Goal: Find specific page/section: Find specific page/section

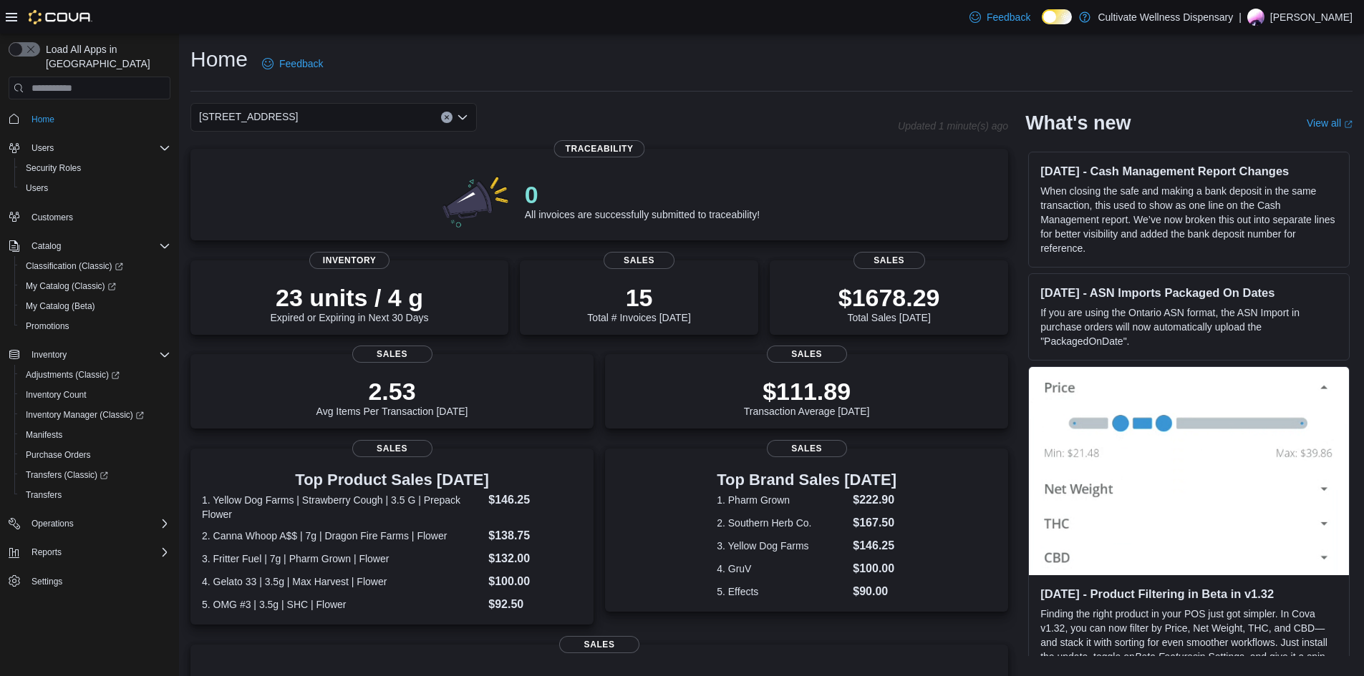
click at [422, 120] on div "[STREET_ADDRESS] Combo box. Selected. [STREET_ADDRESS]. Press Backspace to dele…" at bounding box center [333, 117] width 286 height 29
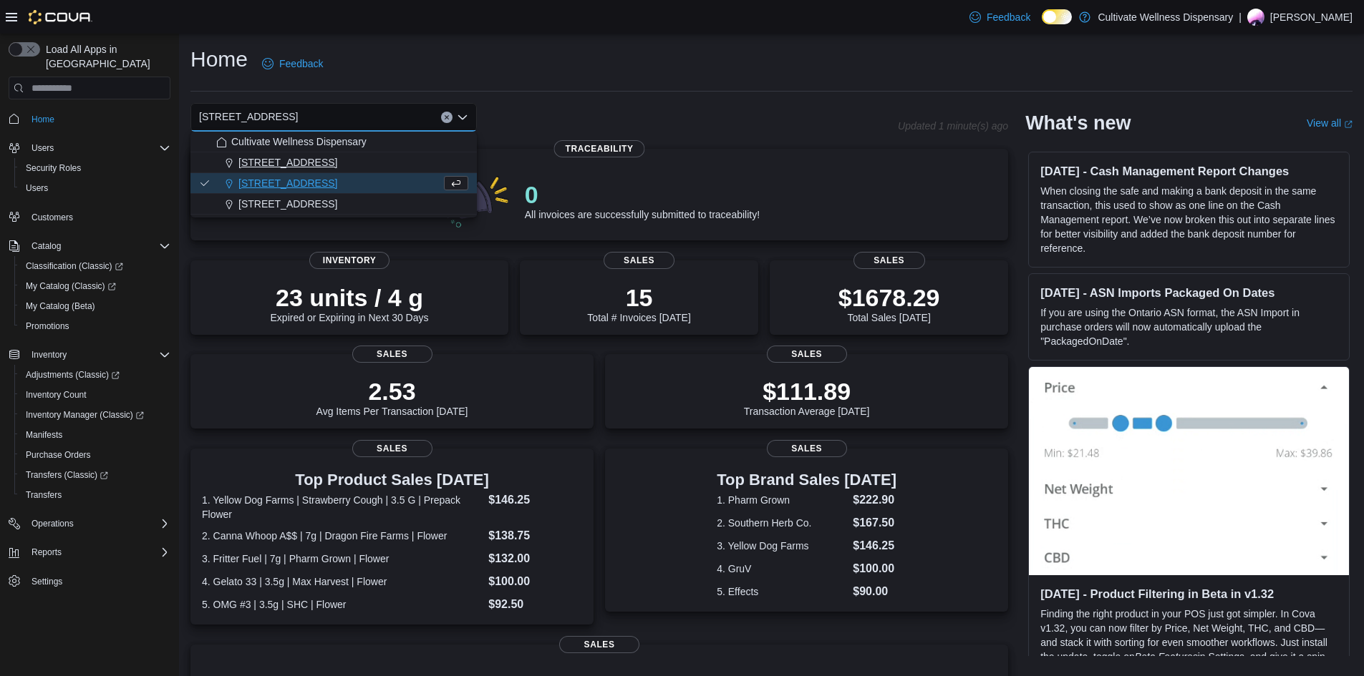
click at [337, 165] on span "[STREET_ADDRESS]" at bounding box center [287, 162] width 99 height 14
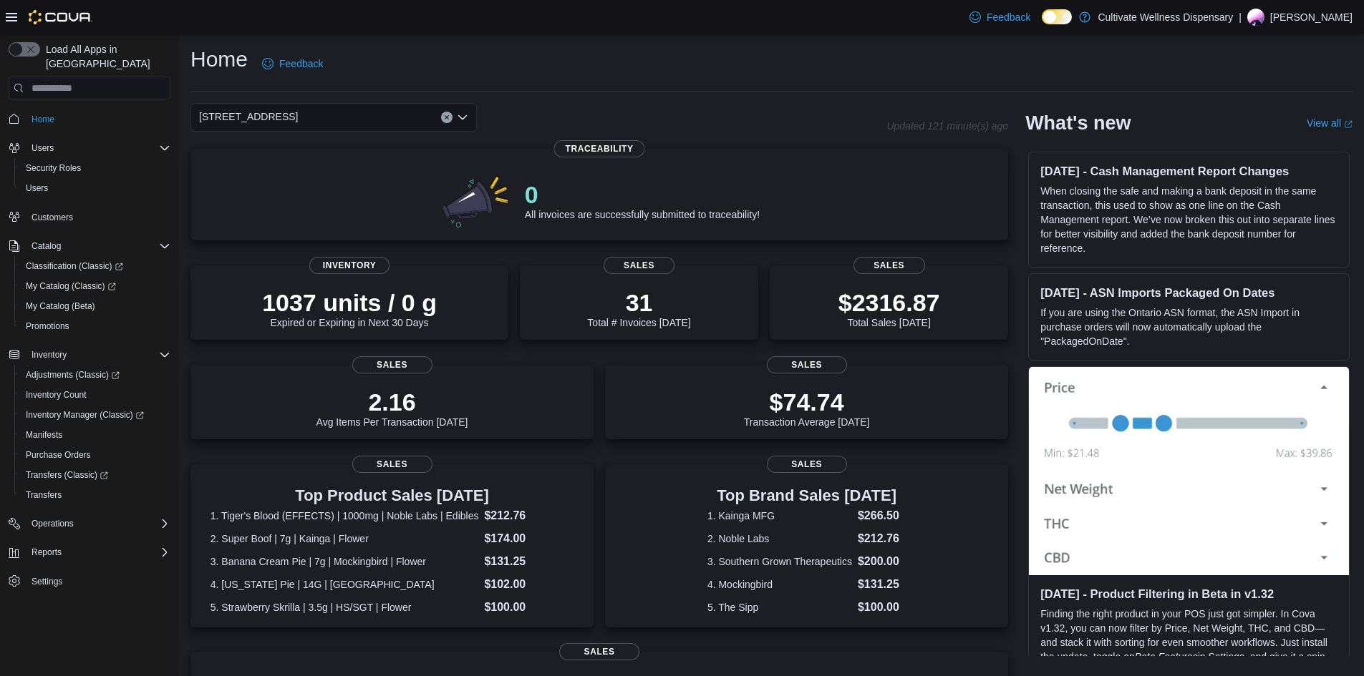
click at [393, 122] on div "[STREET_ADDRESS] Combo box. Selected. [STREET_ADDRESS]. Press Backspace to dele…" at bounding box center [333, 117] width 286 height 29
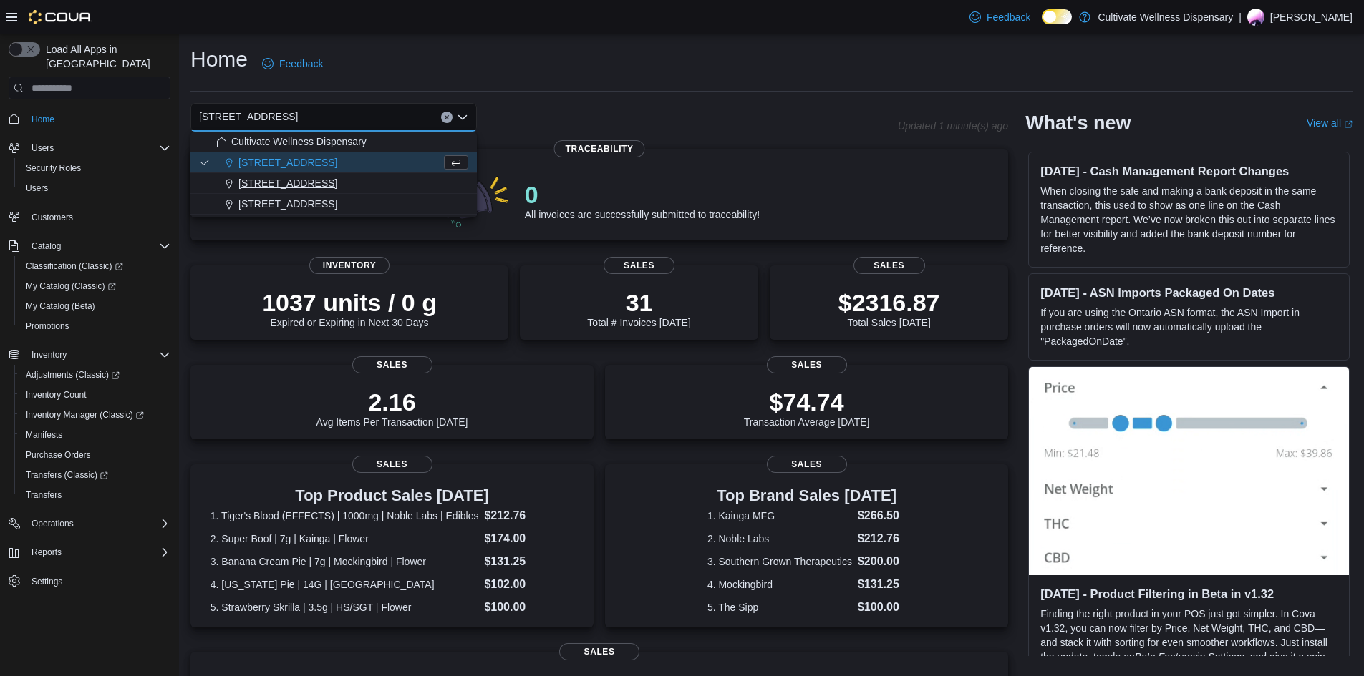
click at [337, 181] on span "[STREET_ADDRESS]" at bounding box center [287, 183] width 99 height 14
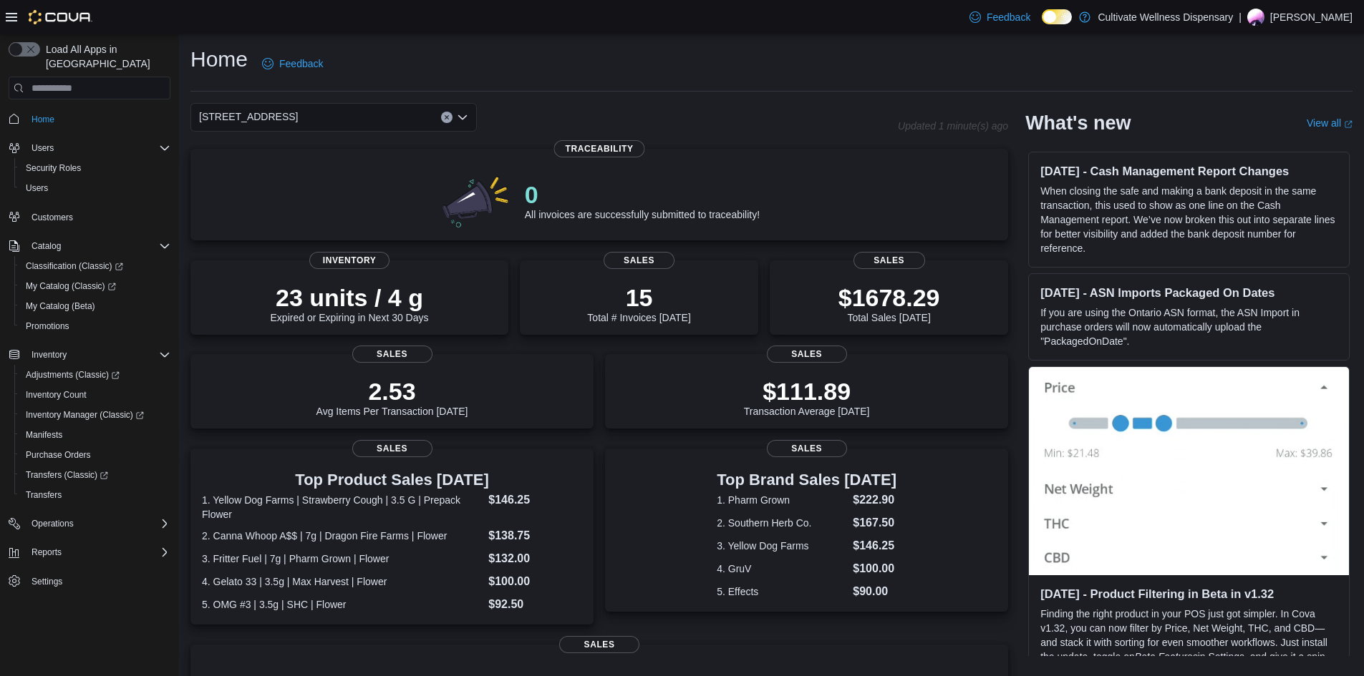
click at [399, 112] on div "[STREET_ADDRESS] Combo box. Selected. [STREET_ADDRESS]. Press Backspace to dele…" at bounding box center [333, 117] width 286 height 29
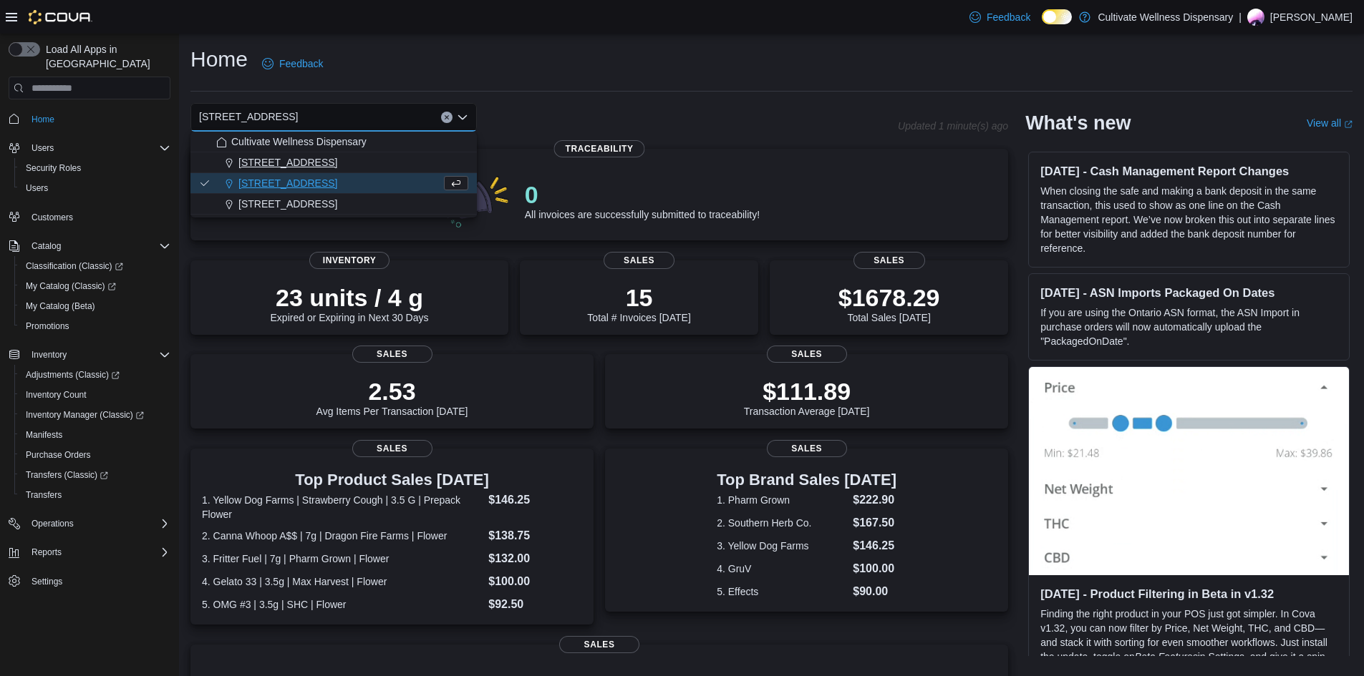
click at [337, 160] on span "[STREET_ADDRESS]" at bounding box center [287, 162] width 99 height 14
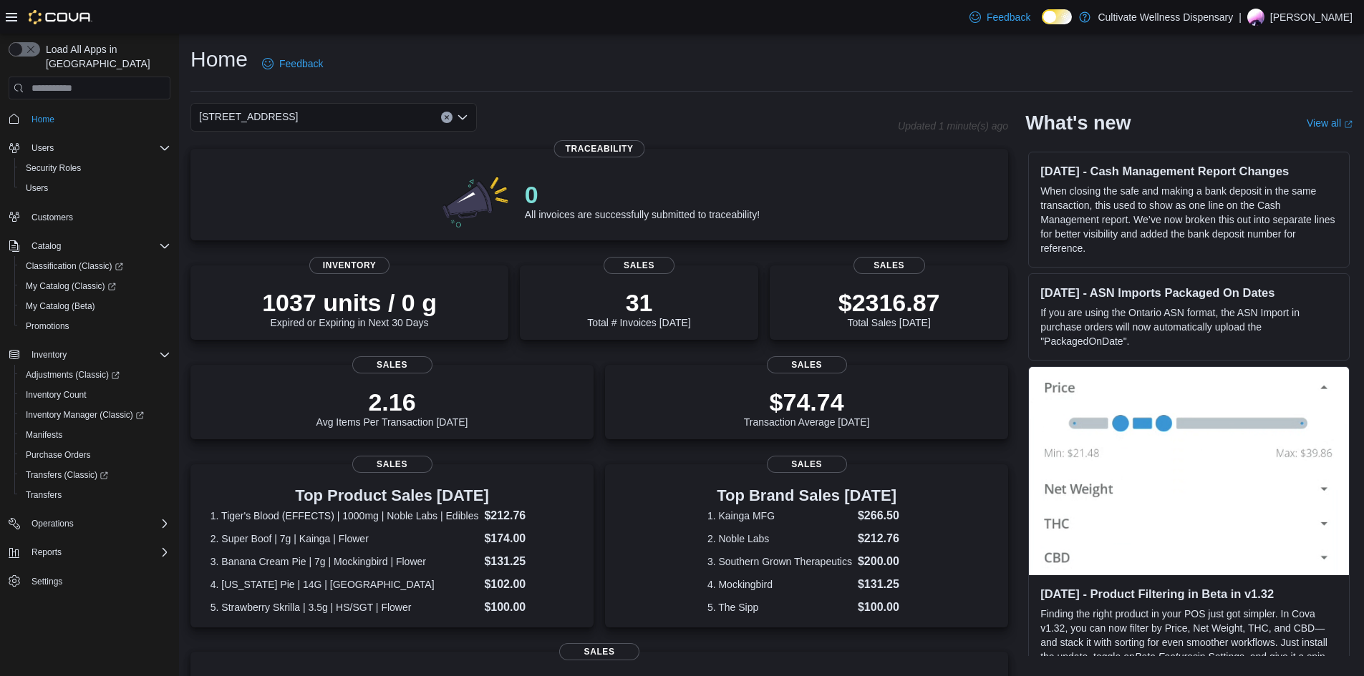
click at [383, 112] on div "[STREET_ADDRESS] Combo box. Selected. [STREET_ADDRESS]. Press Backspace to dele…" at bounding box center [333, 117] width 286 height 29
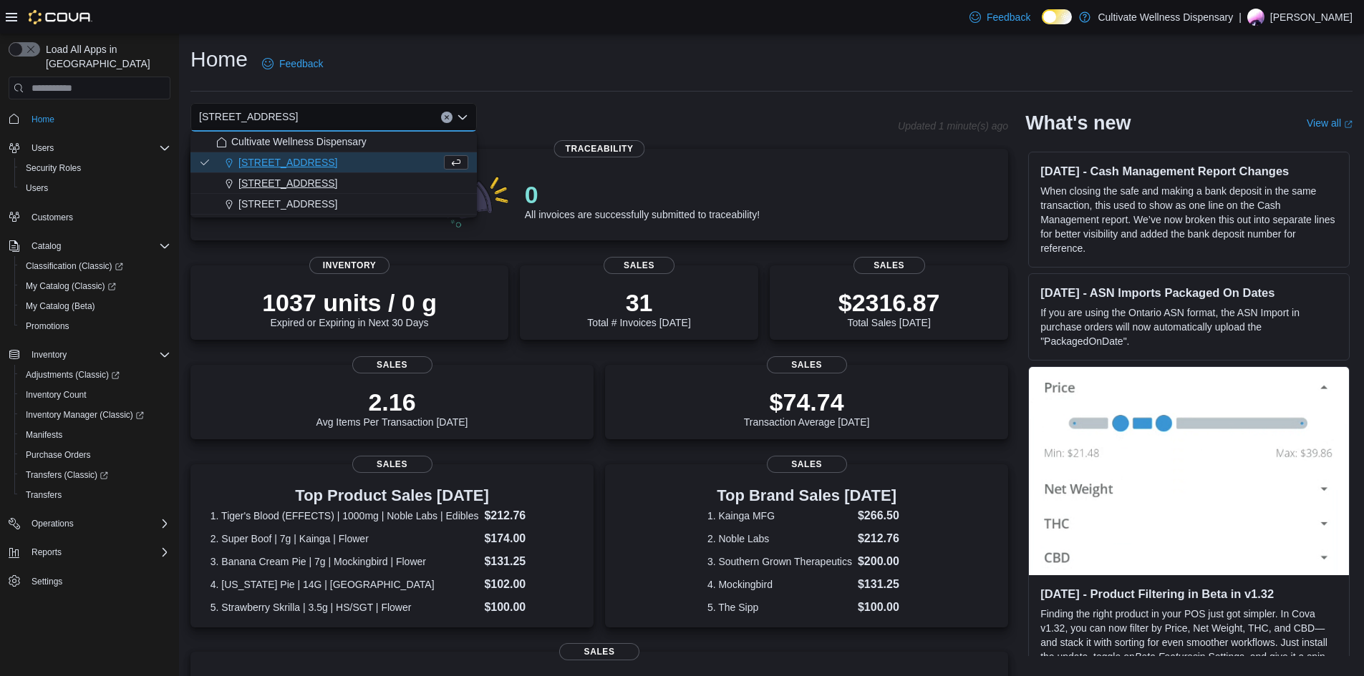
click at [337, 188] on span "[STREET_ADDRESS]" at bounding box center [287, 183] width 99 height 14
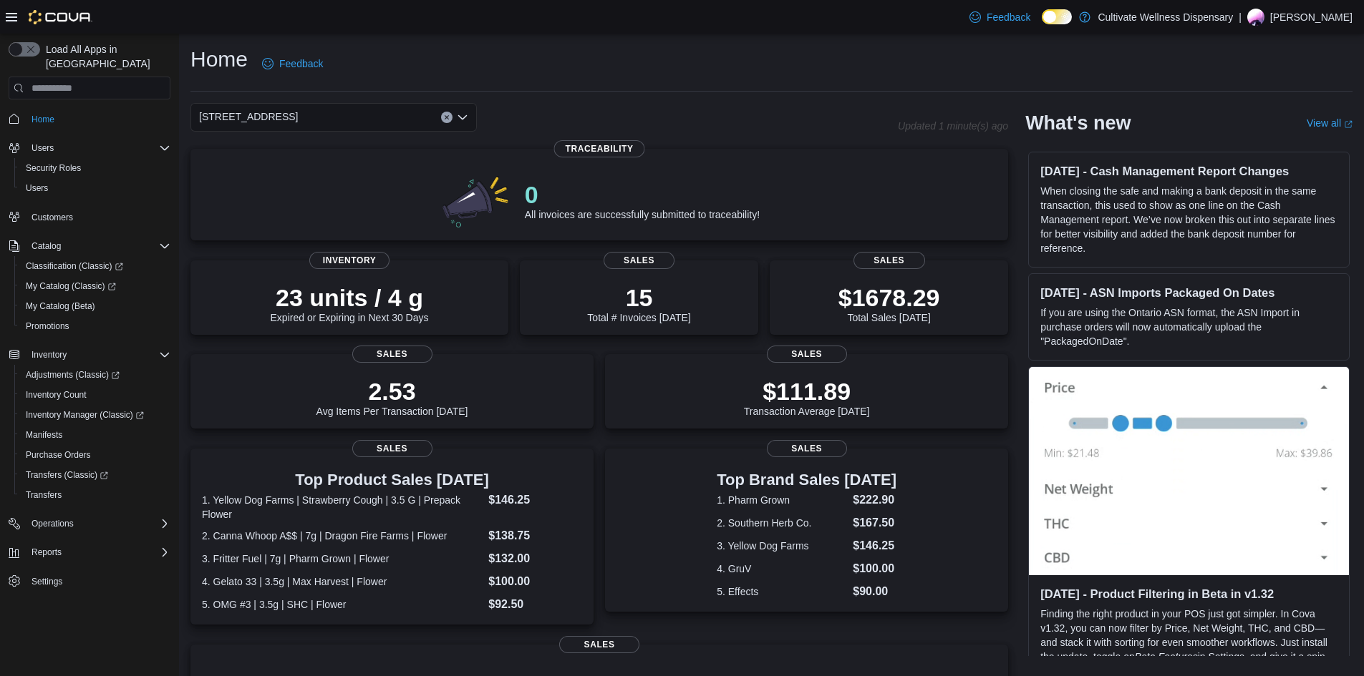
click at [395, 113] on div "[STREET_ADDRESS] Combo box. Selected. [STREET_ADDRESS]. Press Backspace to dele…" at bounding box center [333, 117] width 286 height 29
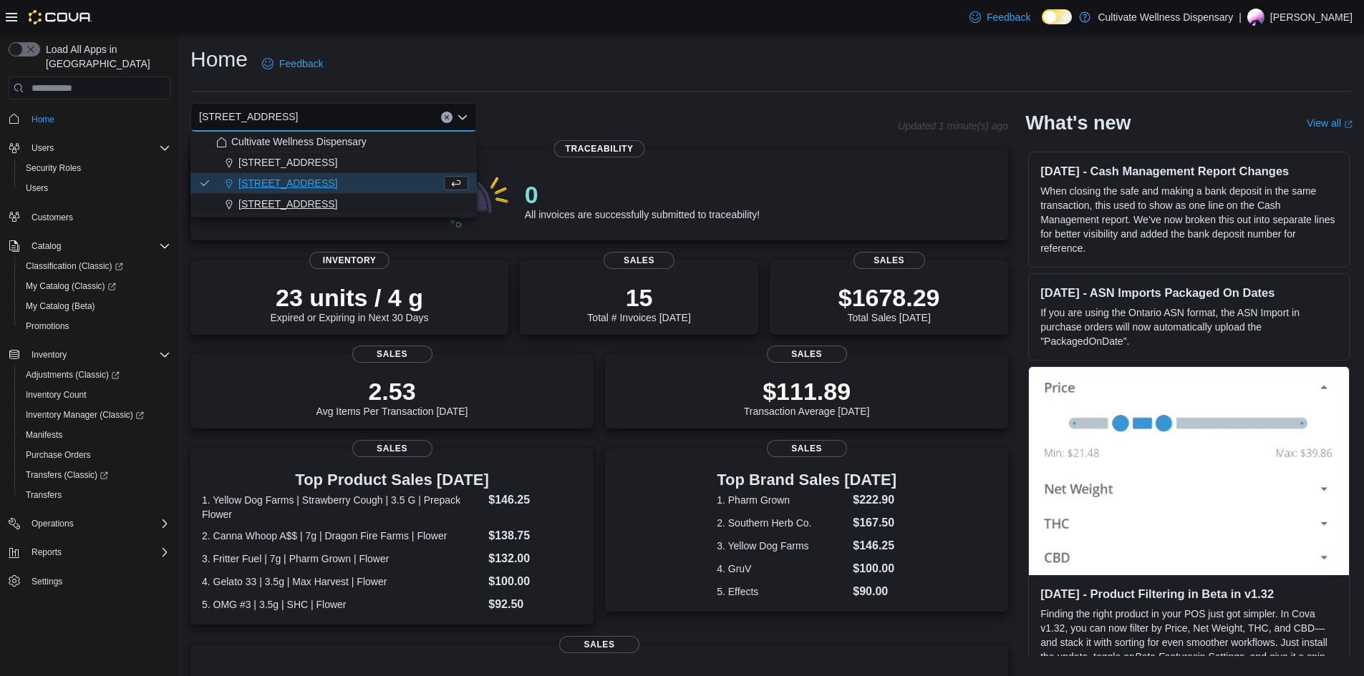
click at [337, 202] on span "[STREET_ADDRESS]" at bounding box center [287, 204] width 99 height 14
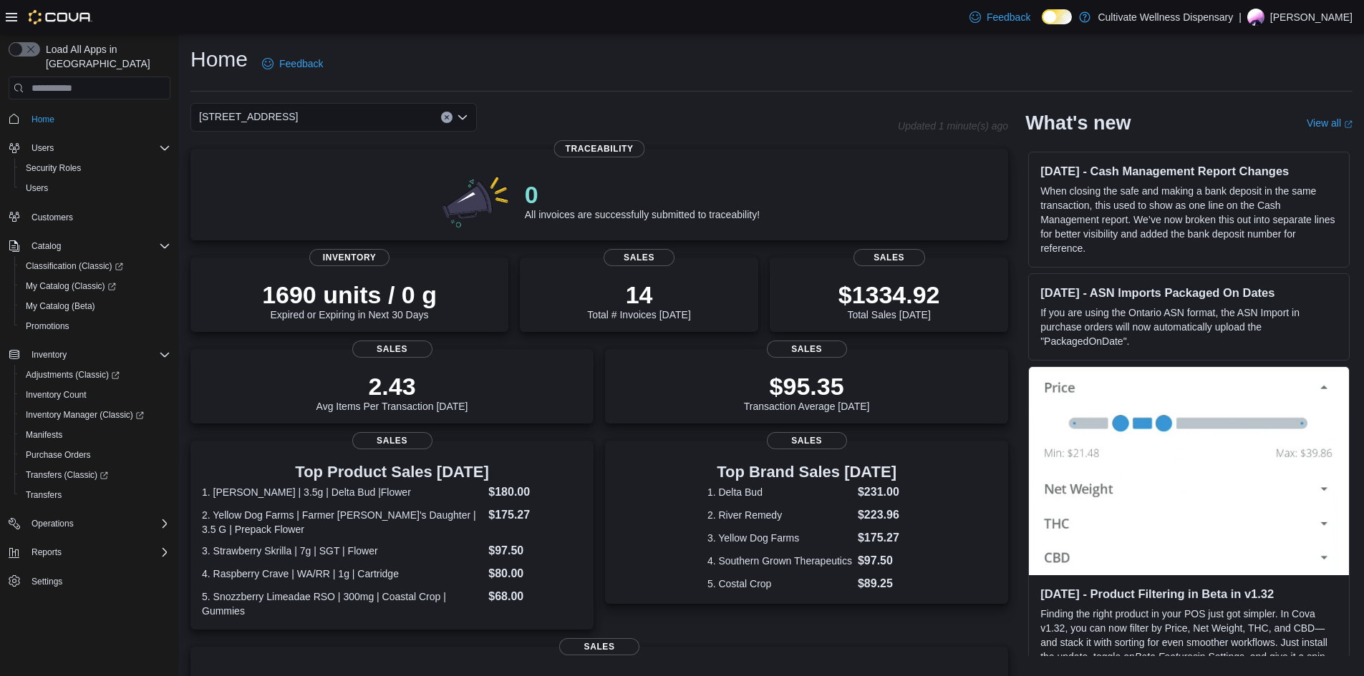
click at [391, 120] on div "[STREET_ADDRESS] Combo box. Selected. [STREET_ADDRESS]. Press Backspace to dele…" at bounding box center [333, 117] width 286 height 29
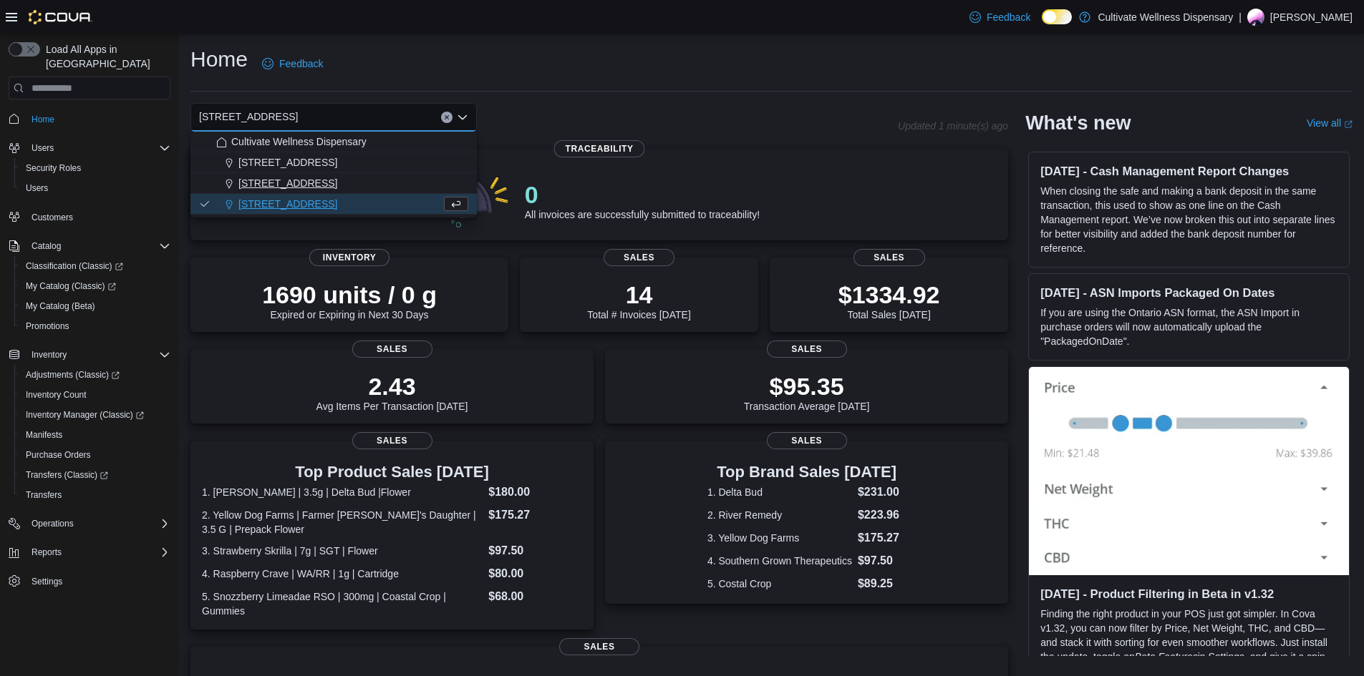
click at [337, 178] on span "[STREET_ADDRESS]" at bounding box center [287, 183] width 99 height 14
